Goal: Task Accomplishment & Management: Complete application form

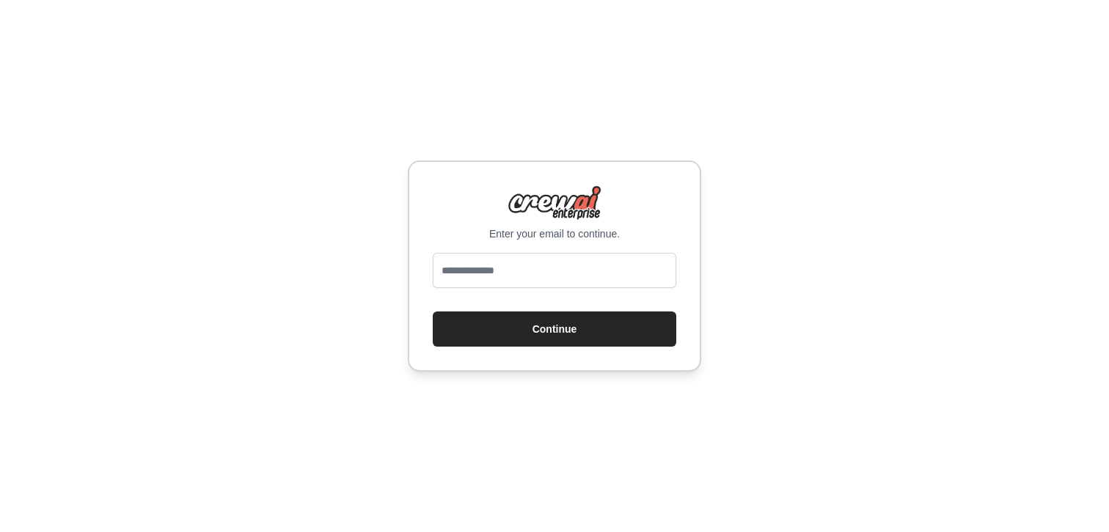
click at [549, 246] on div "Enter your email to continue. Continue" at bounding box center [554, 266] width 293 height 211
click at [538, 271] on input "email" at bounding box center [554, 270] width 243 height 35
type input "**********"
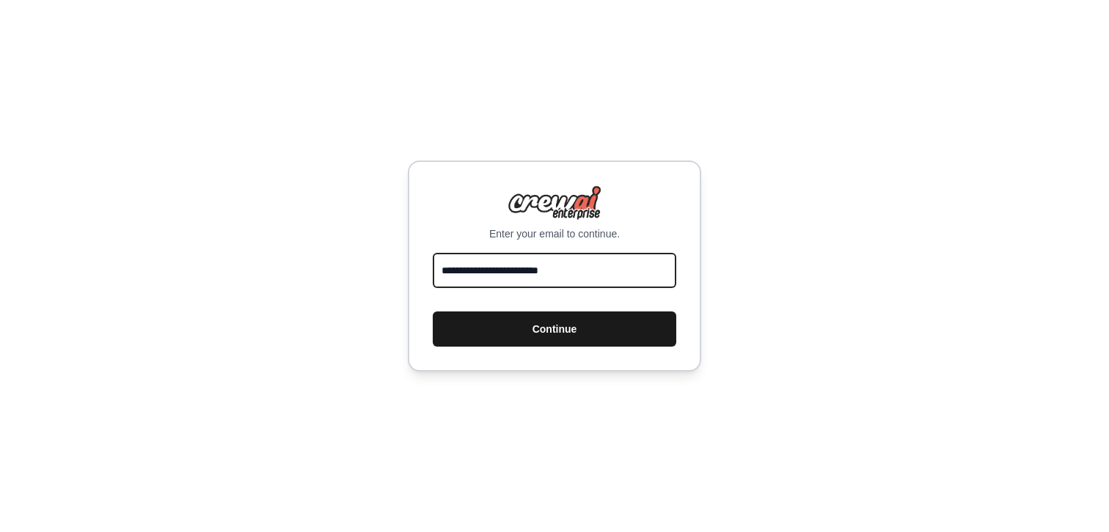
click at [433, 312] on button "Continue" at bounding box center [554, 329] width 243 height 35
click at [570, 326] on button "Continue" at bounding box center [554, 329] width 243 height 35
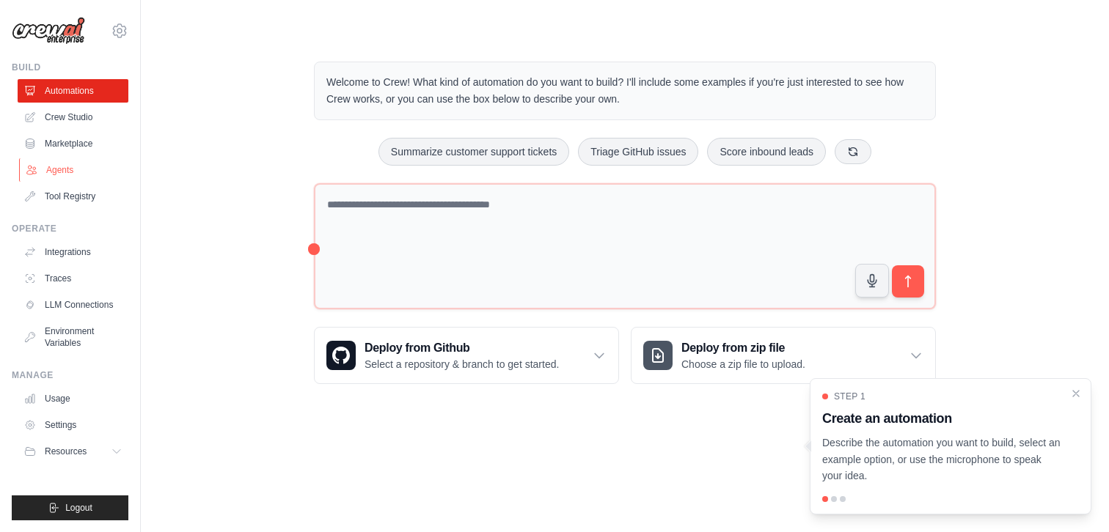
click at [78, 170] on link "Agents" at bounding box center [74, 169] width 111 height 23
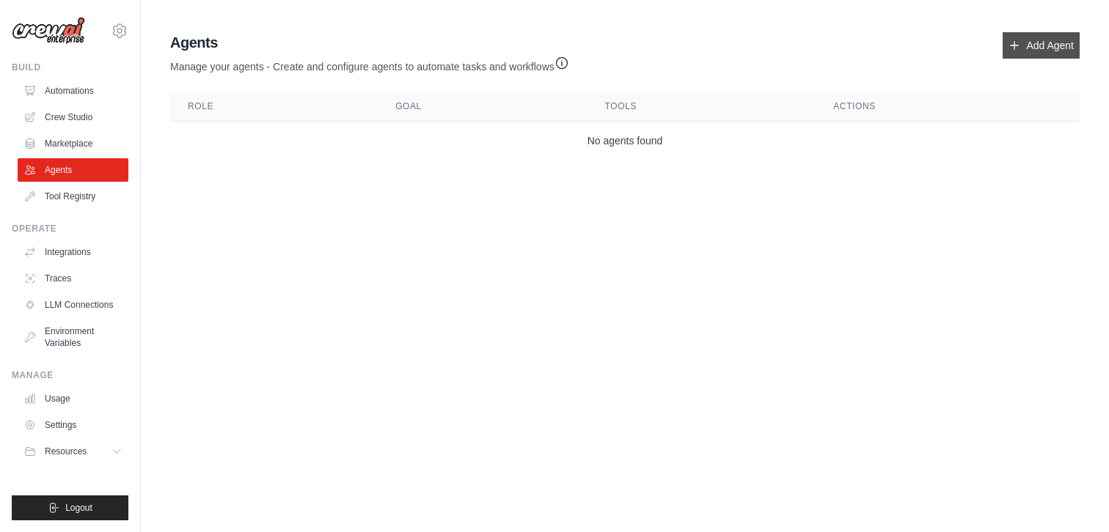
click at [1038, 41] on link "Add Agent" at bounding box center [1040, 45] width 77 height 26
click at [1054, 51] on link "Add Agent" at bounding box center [1040, 45] width 77 height 26
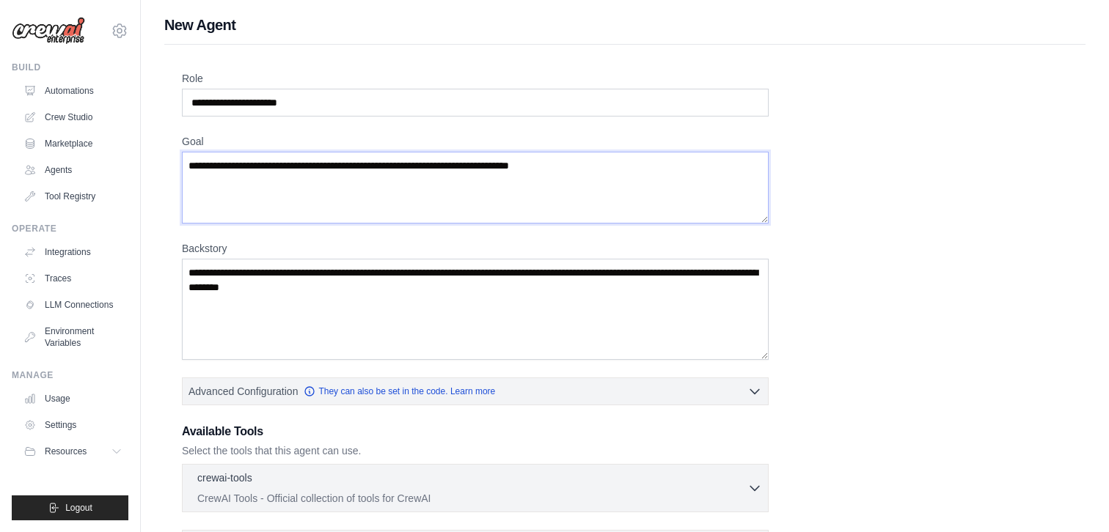
click at [415, 169] on textarea "Goal" at bounding box center [475, 188] width 587 height 72
